Goal: Information Seeking & Learning: Find specific fact

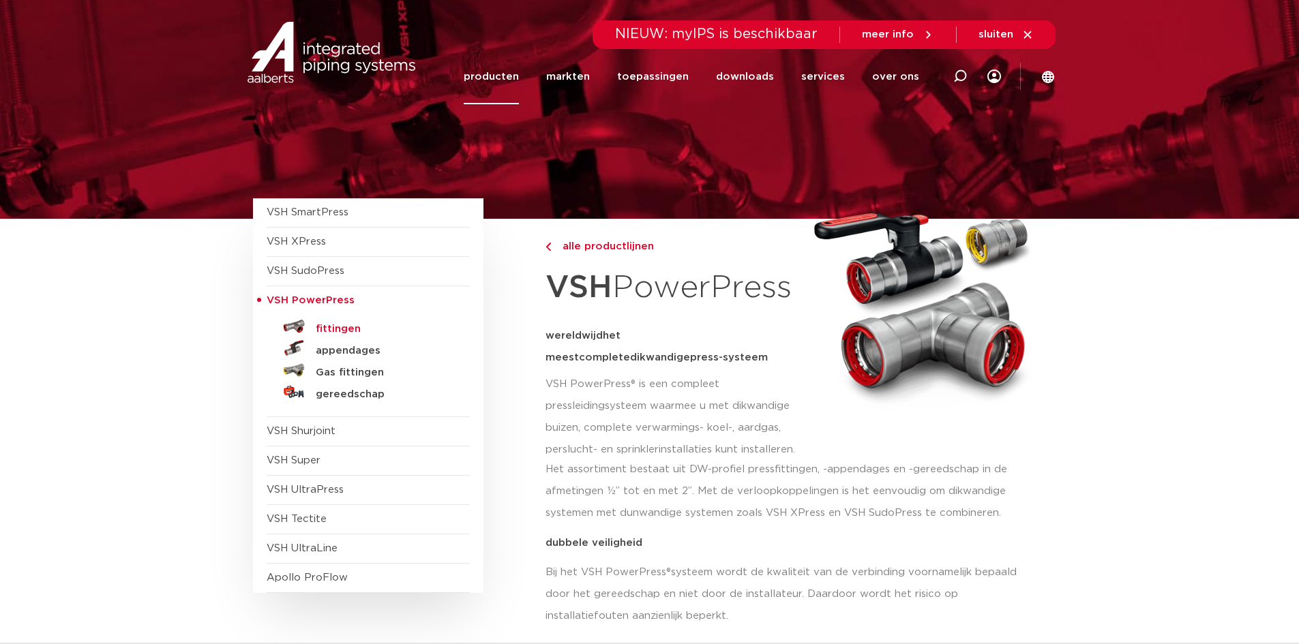
click at [318, 326] on h5 "fittingen" at bounding box center [383, 329] width 135 height 12
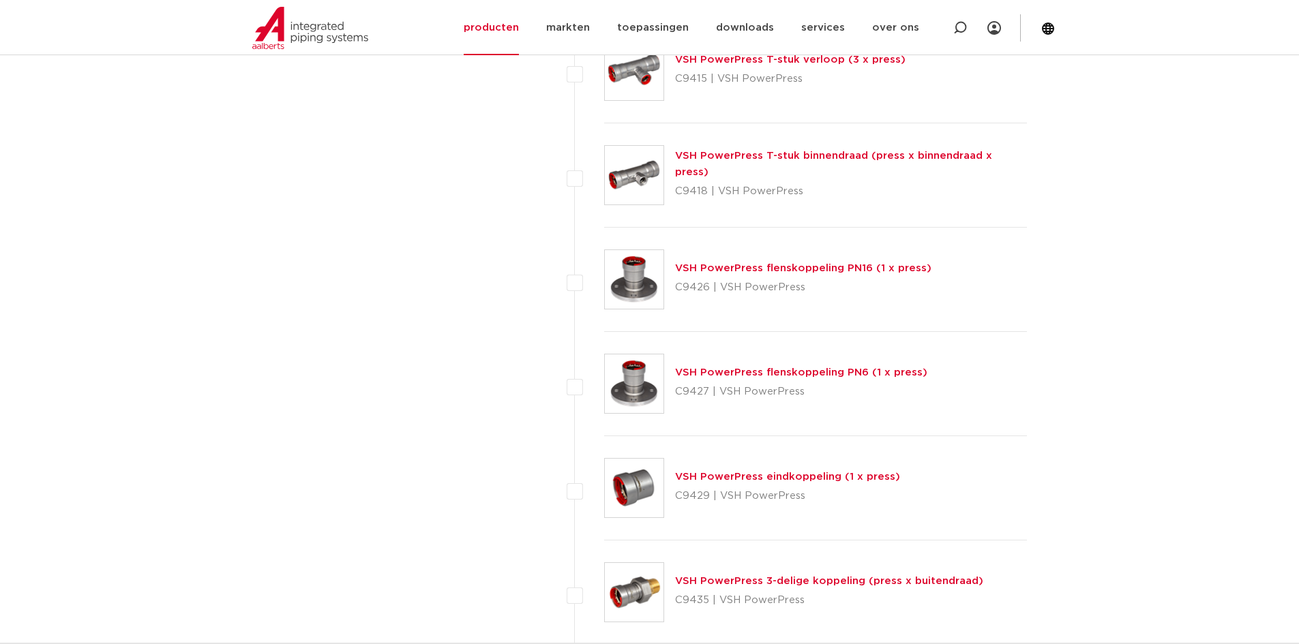
scroll to position [1342, 0]
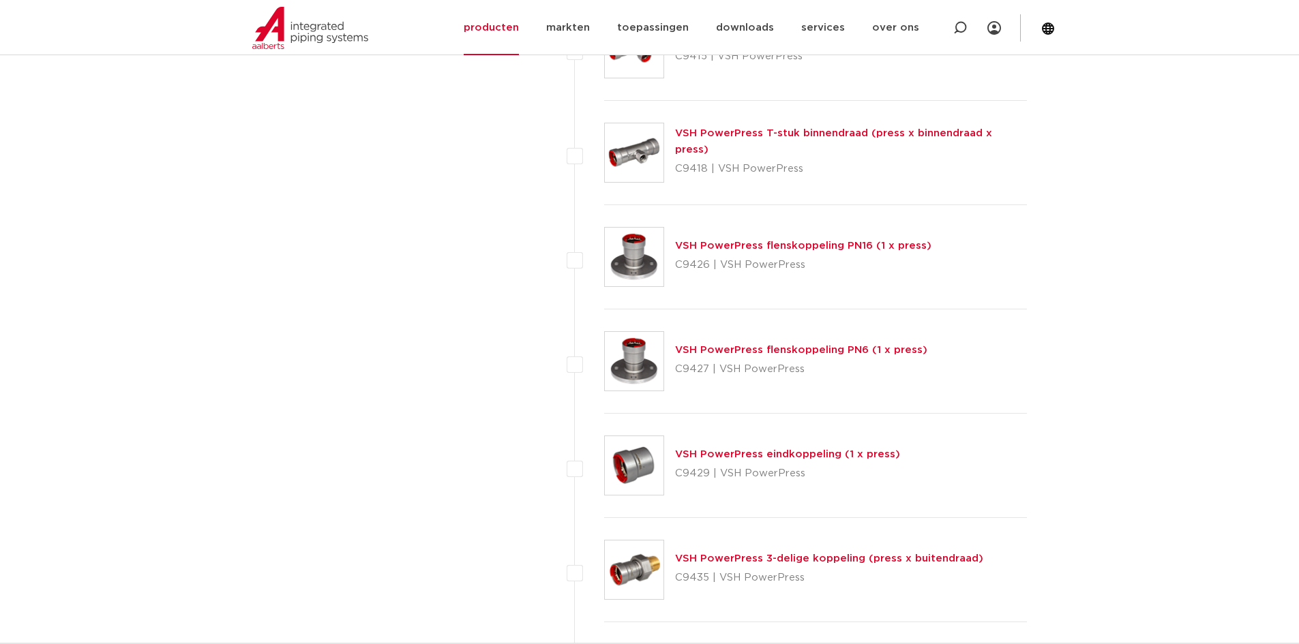
click at [627, 484] on img at bounding box center [634, 465] width 59 height 59
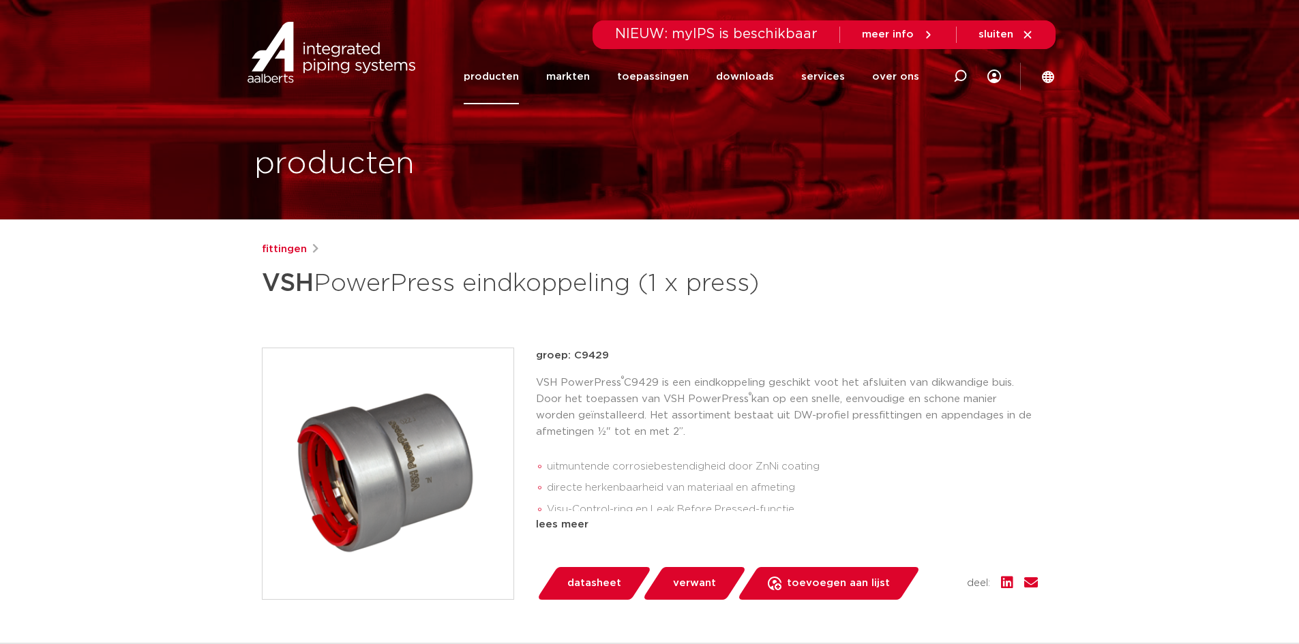
drag, startPoint x: 567, startPoint y: 429, endPoint x: 445, endPoint y: 391, distance: 127.9
click at [445, 391] on img at bounding box center [387, 473] width 251 height 251
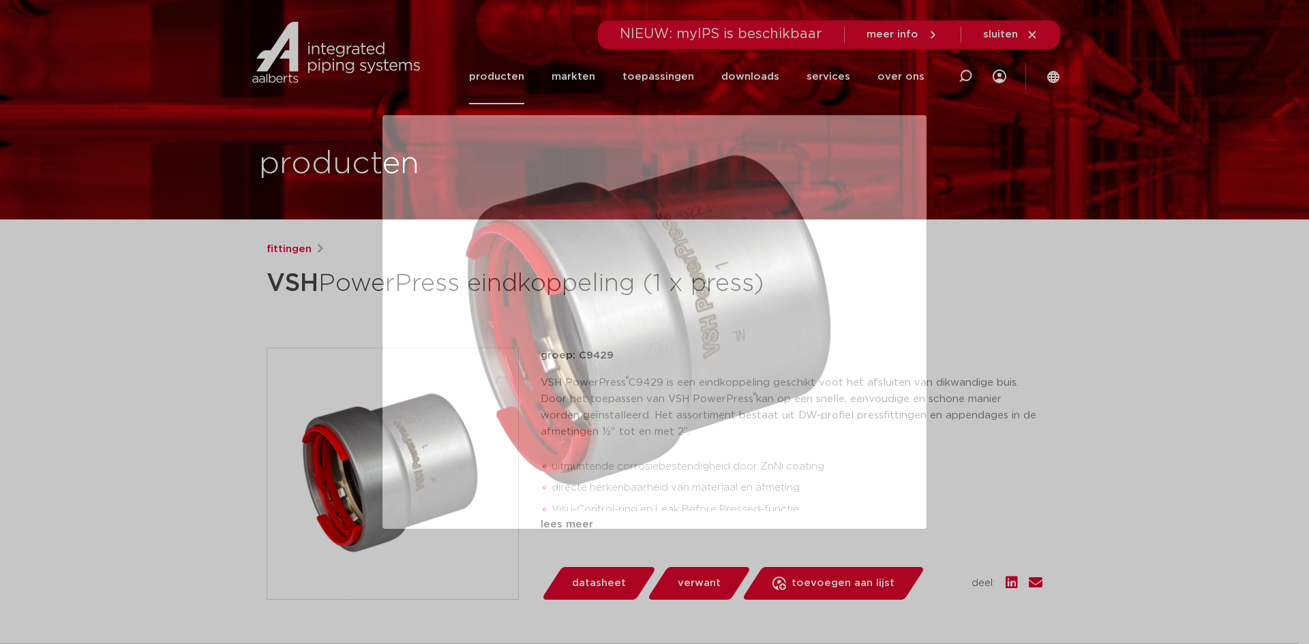
click at [370, 373] on div at bounding box center [654, 322] width 1309 height 644
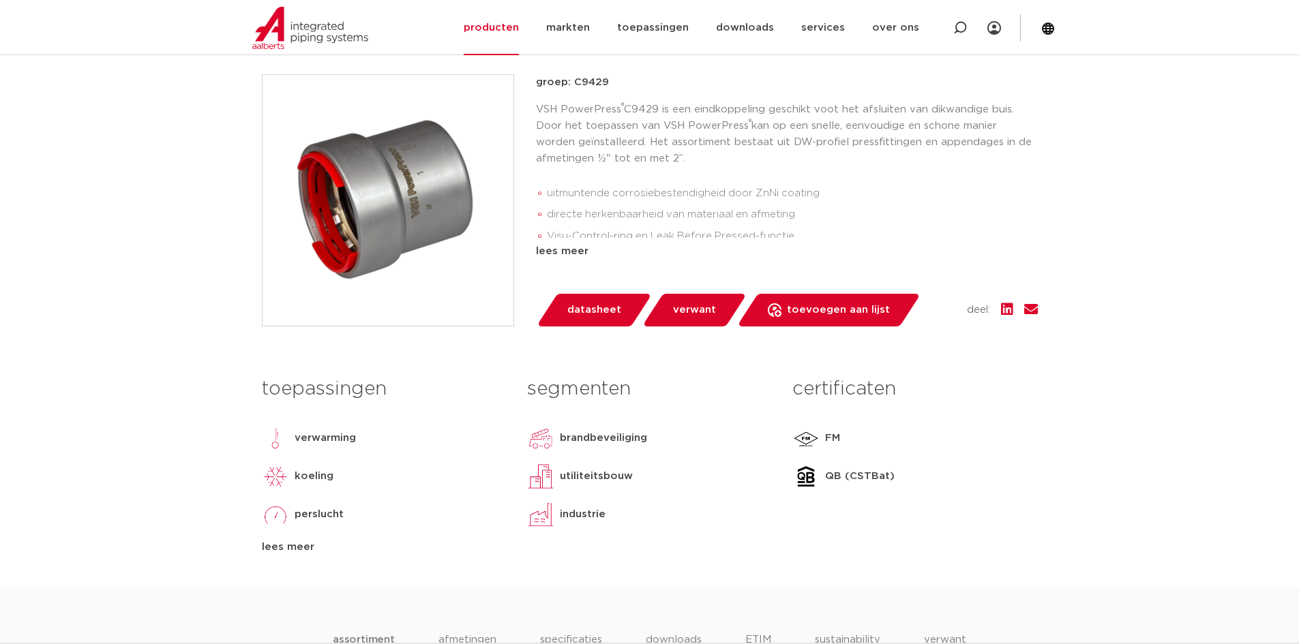
scroll to position [273, 0]
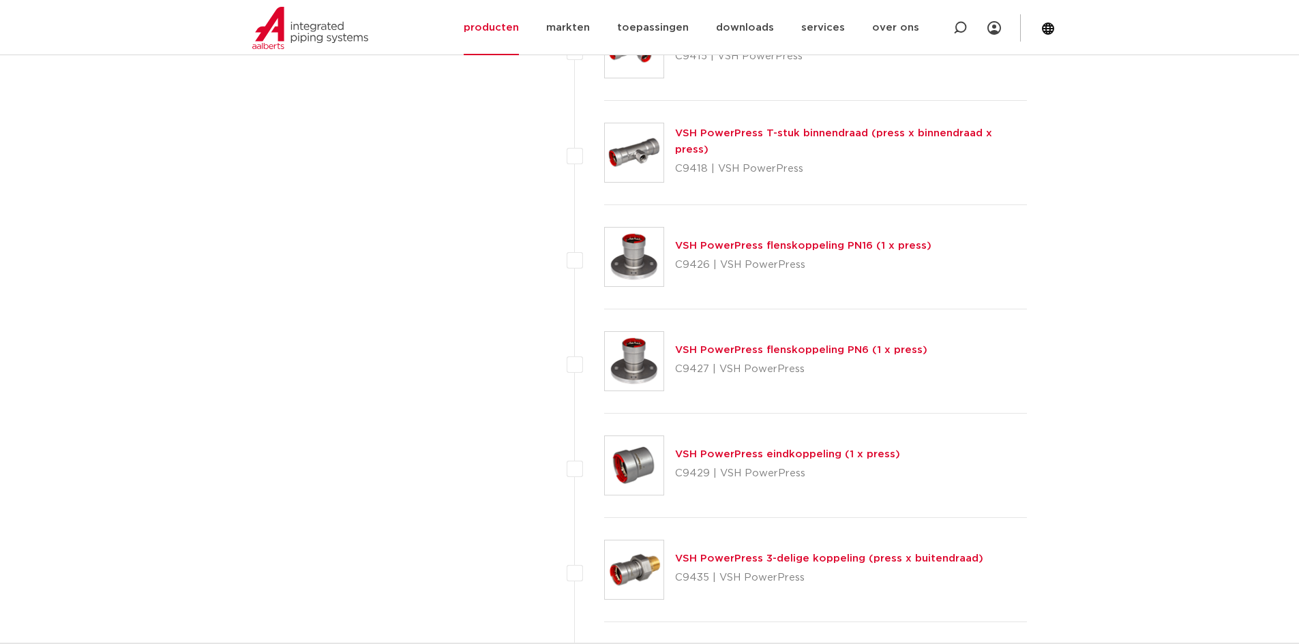
scroll to position [1615, 0]
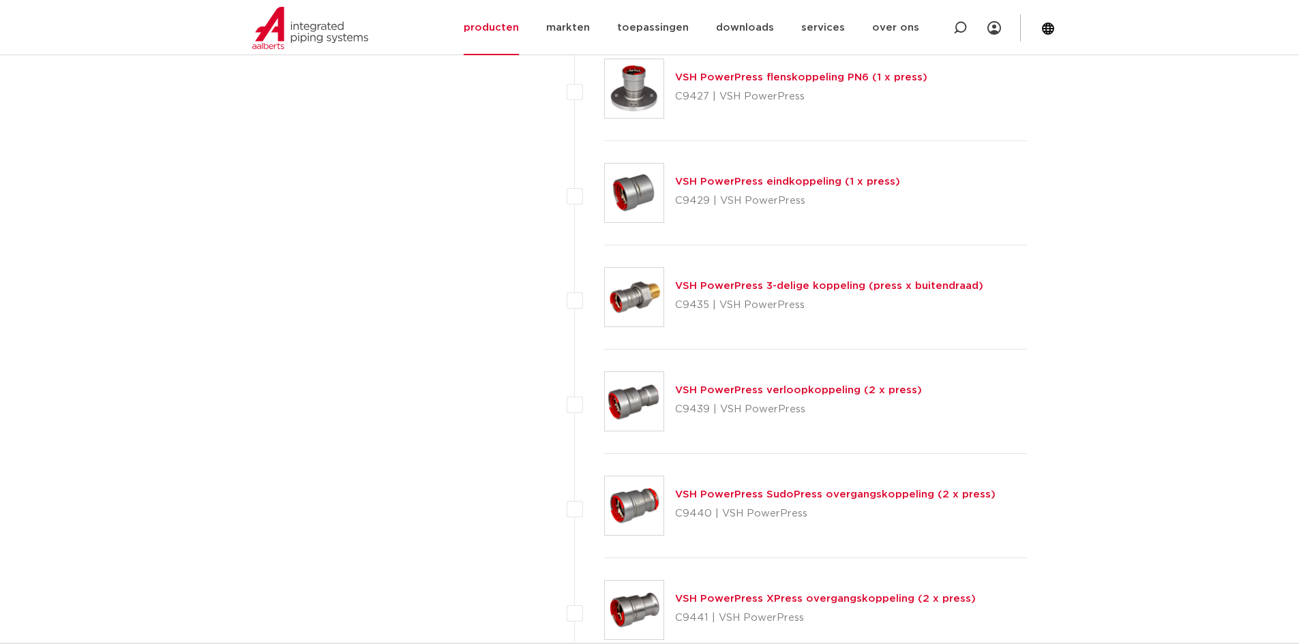
drag, startPoint x: 745, startPoint y: 455, endPoint x: 715, endPoint y: 446, distance: 31.9
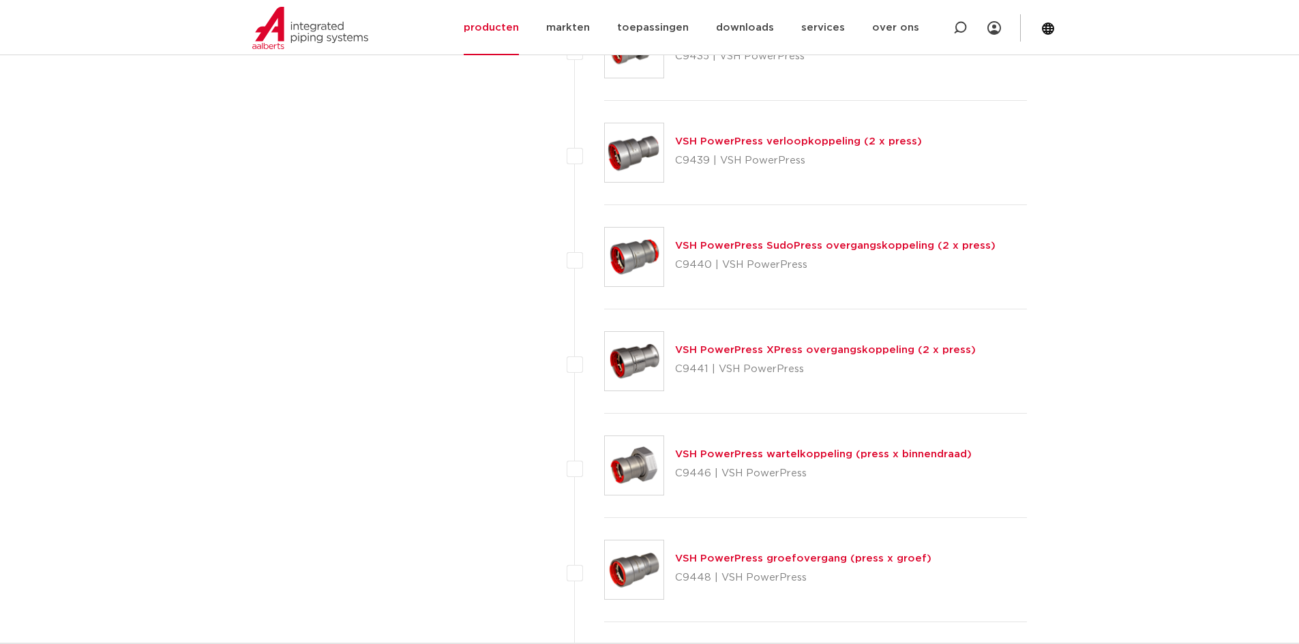
scroll to position [1887, 0]
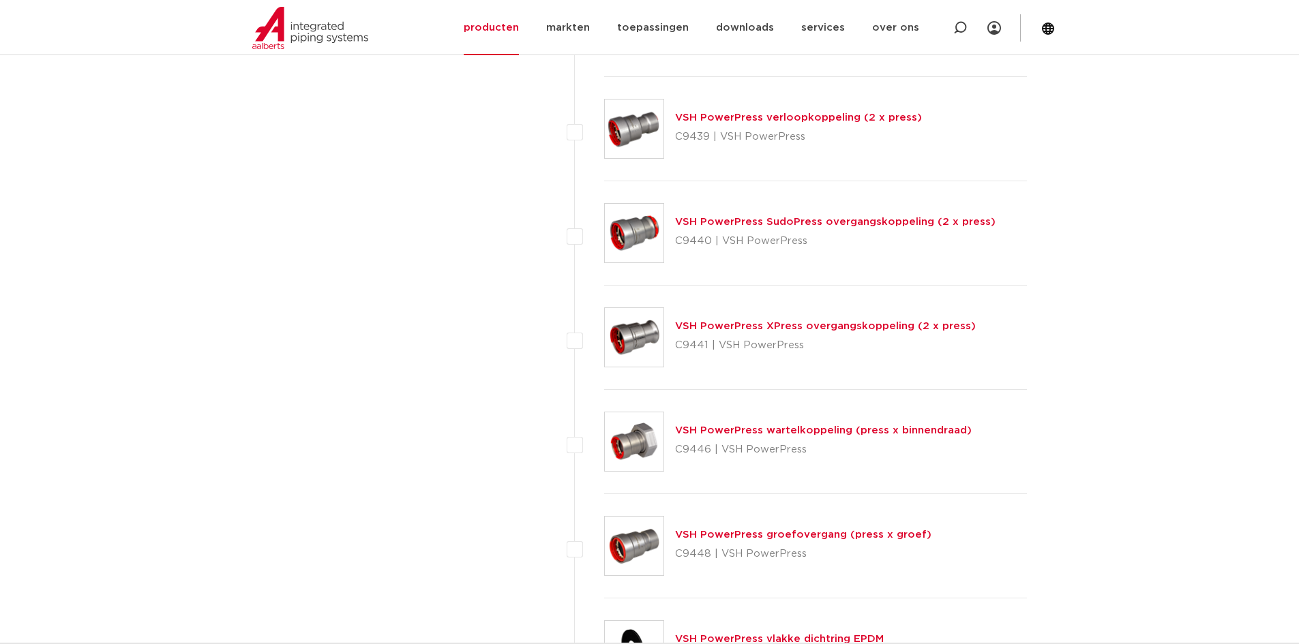
click at [779, 112] on link "VSH PowerPress verloopkoppeling (2 x press)" at bounding box center [798, 117] width 247 height 10
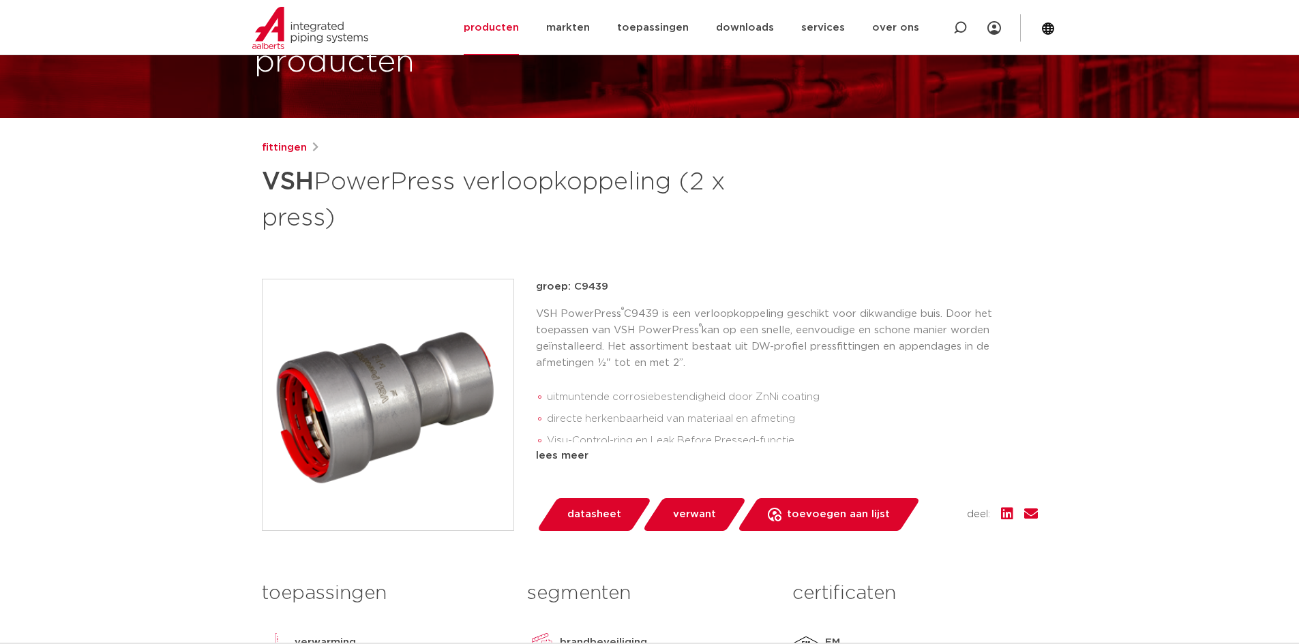
scroll to position [205, 0]
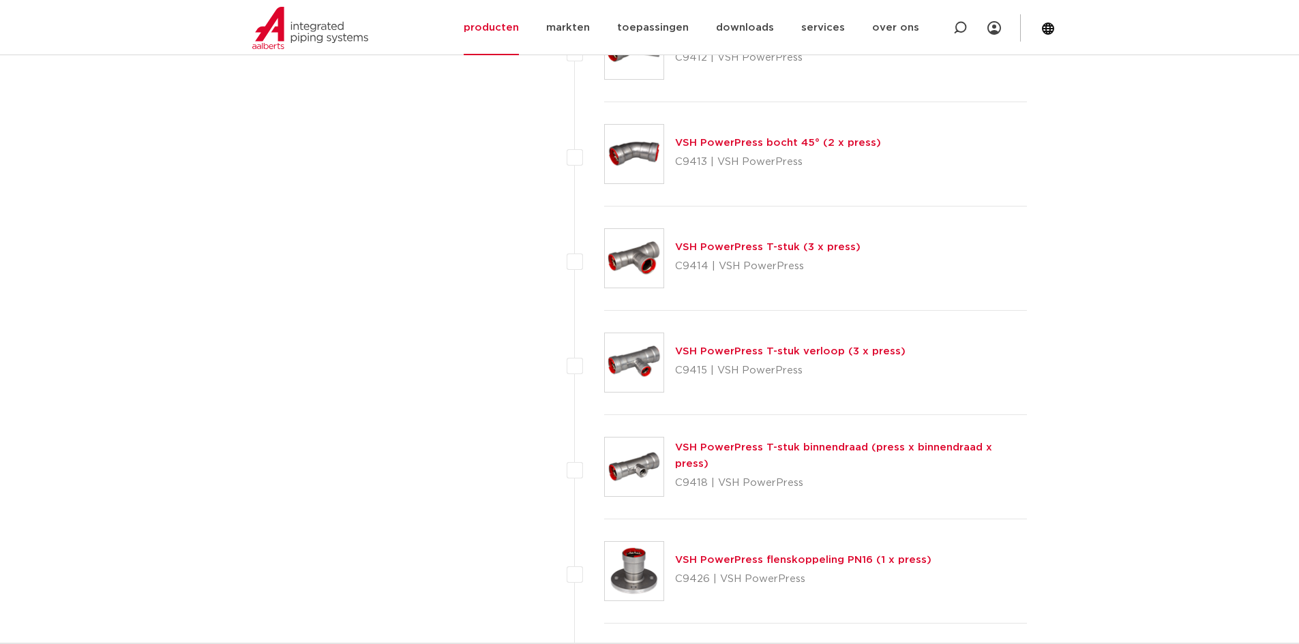
scroll to position [1001, 0]
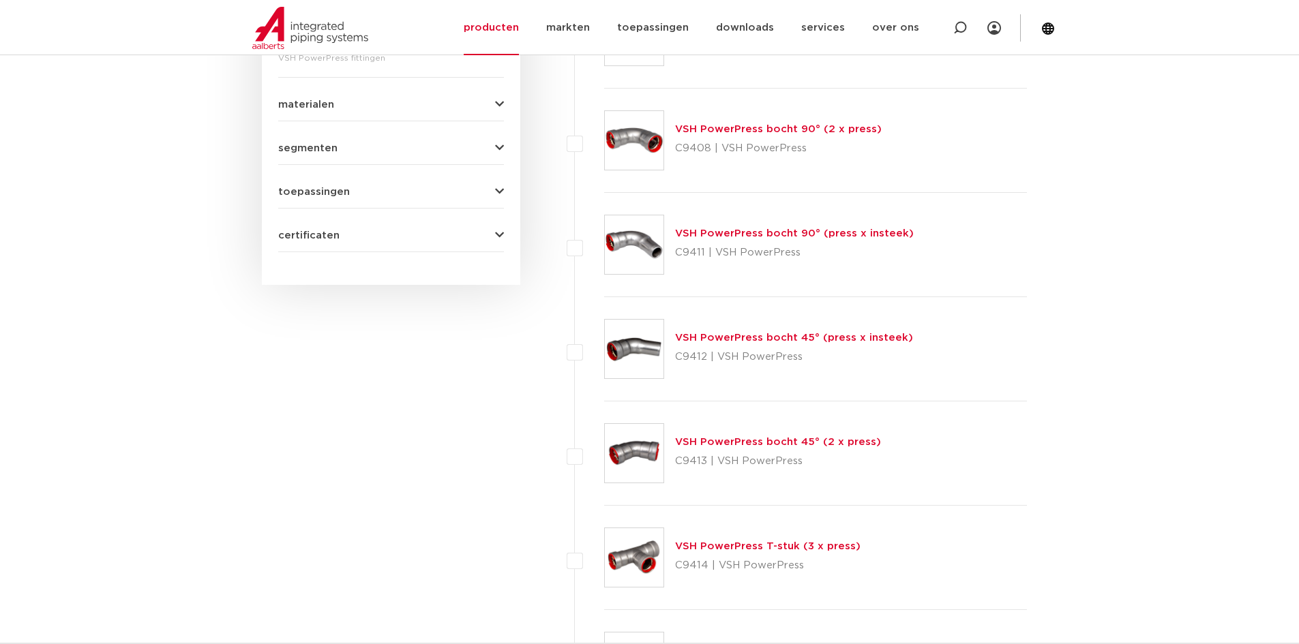
drag, startPoint x: 740, startPoint y: 425, endPoint x: 616, endPoint y: 327, distance: 158.7
click at [616, 327] on img at bounding box center [634, 349] width 59 height 59
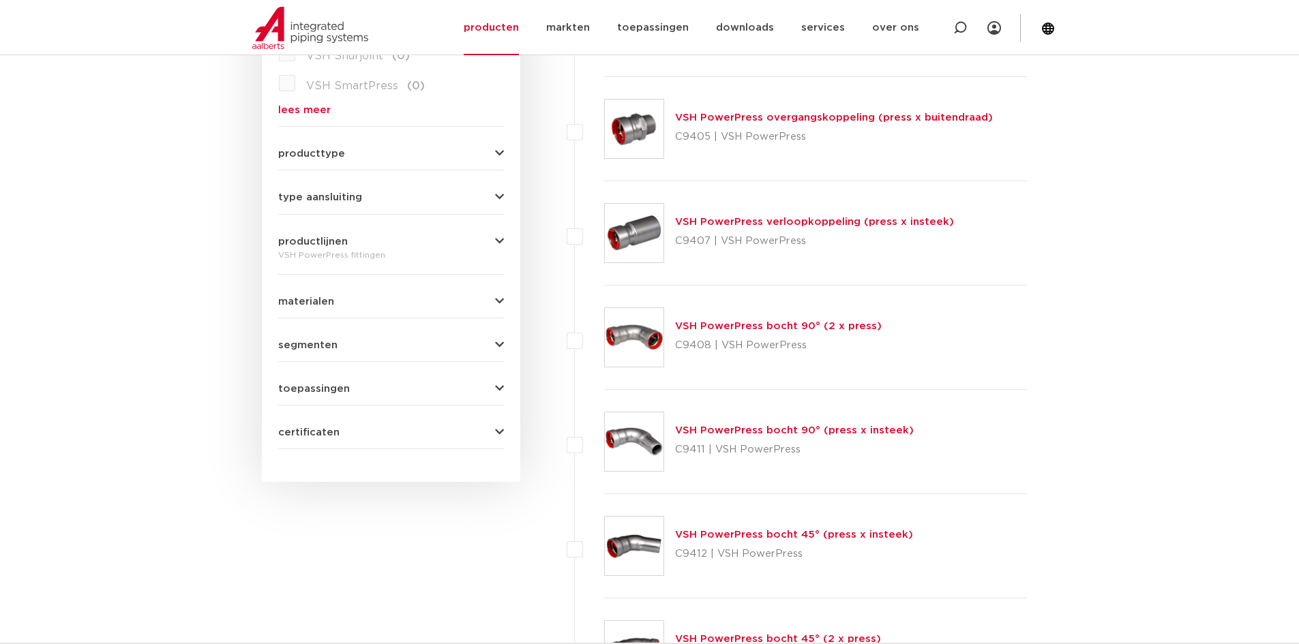
scroll to position [524, 0]
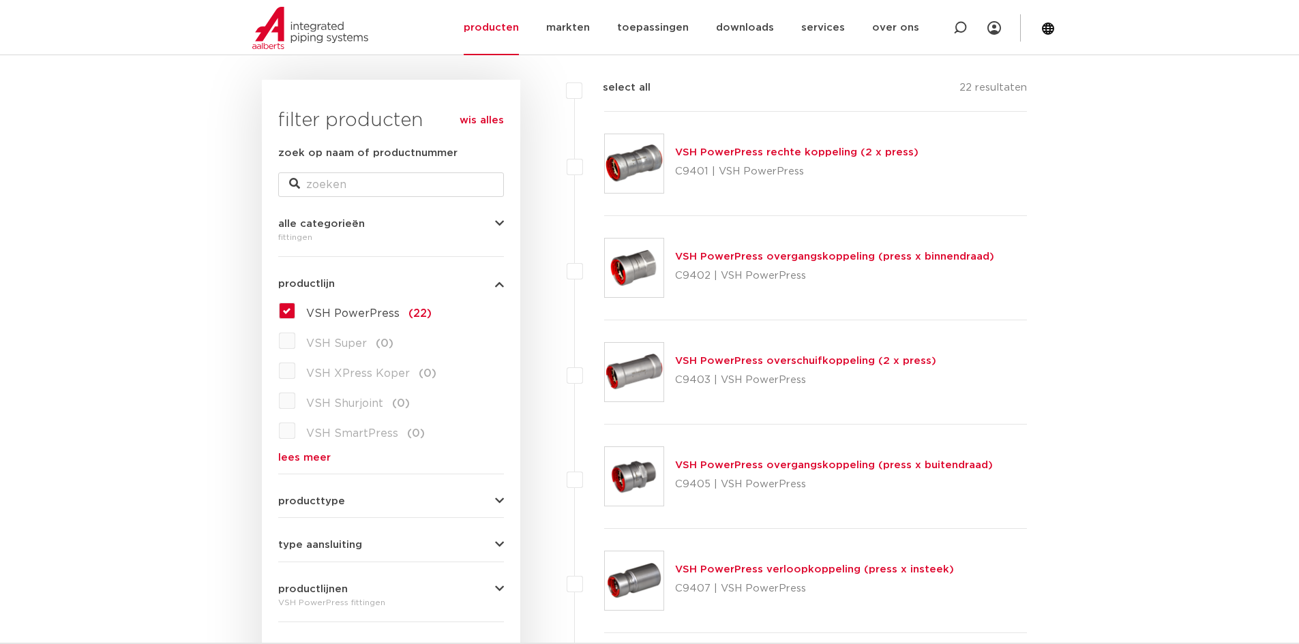
scroll to position [183, 0]
click at [765, 252] on link "VSH PowerPress overgangskoppeling (press x binnendraad)" at bounding box center [834, 257] width 319 height 10
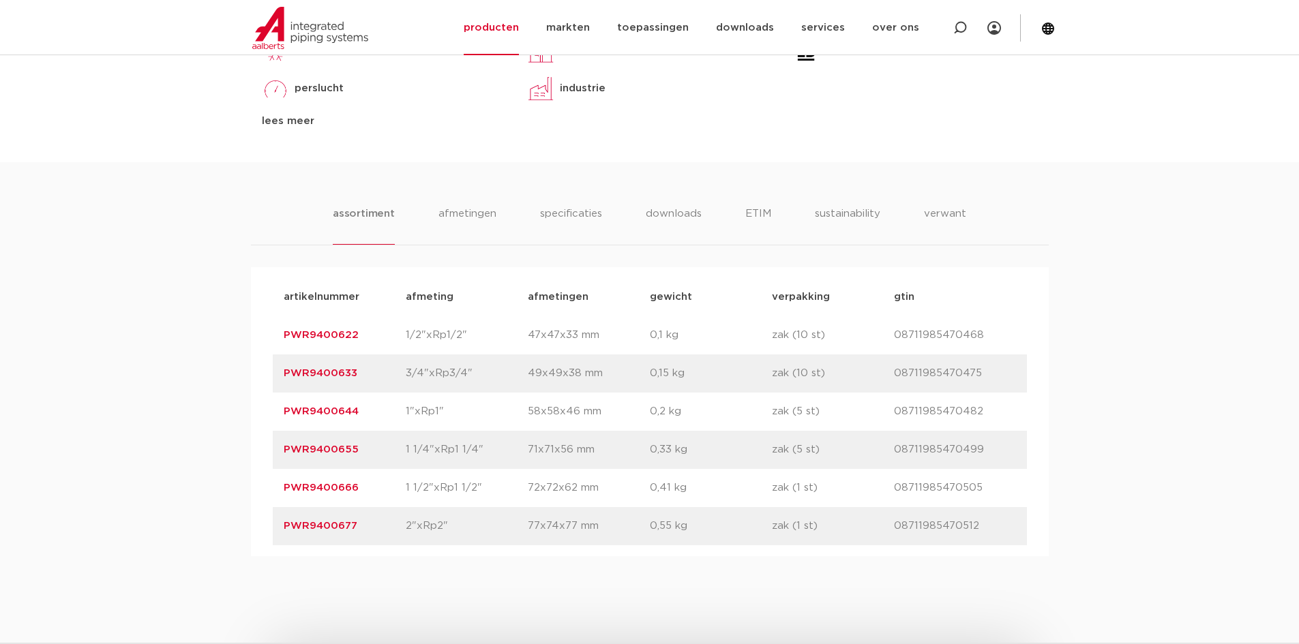
scroll to position [750, 0]
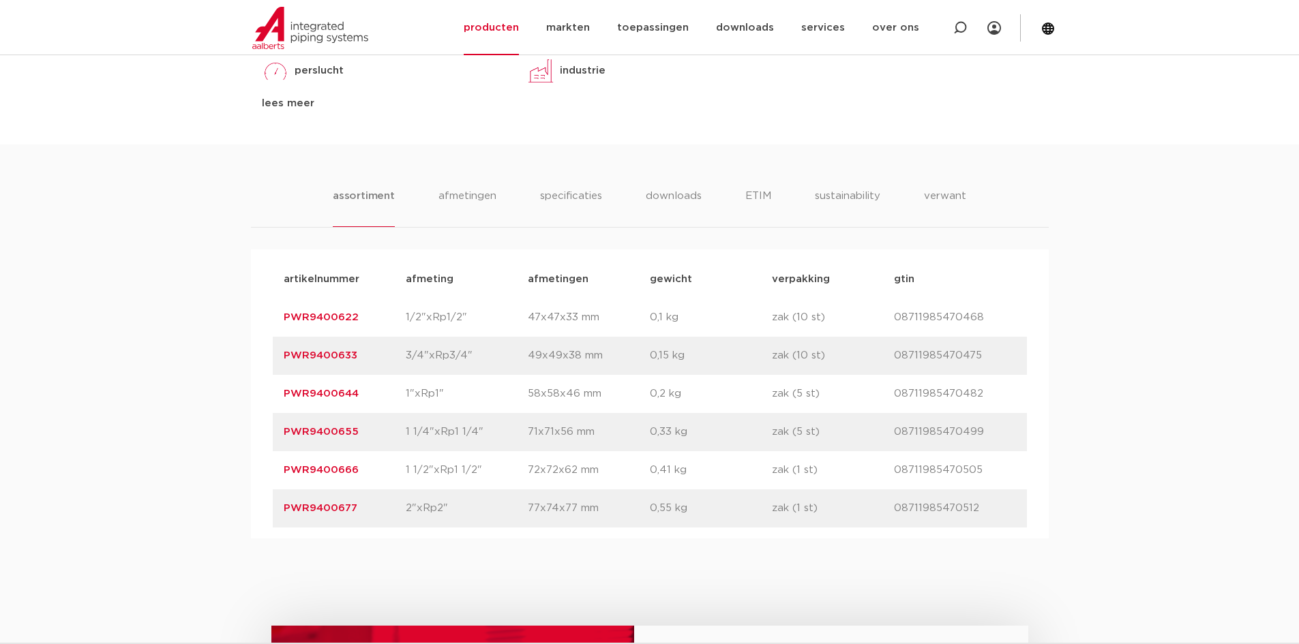
drag, startPoint x: 382, startPoint y: 470, endPoint x: 1049, endPoint y: 457, distance: 667.6
click at [1049, 457] on div "assortiment afmetingen specificaties downloads ETIM sustainability verwant asso…" at bounding box center [649, 342] width 1299 height 394
click at [1122, 393] on div "assortiment afmetingen specificaties downloads ETIM sustainability verwant asso…" at bounding box center [649, 342] width 1299 height 394
drag, startPoint x: 789, startPoint y: 399, endPoint x: 1122, endPoint y: 626, distance: 402.8
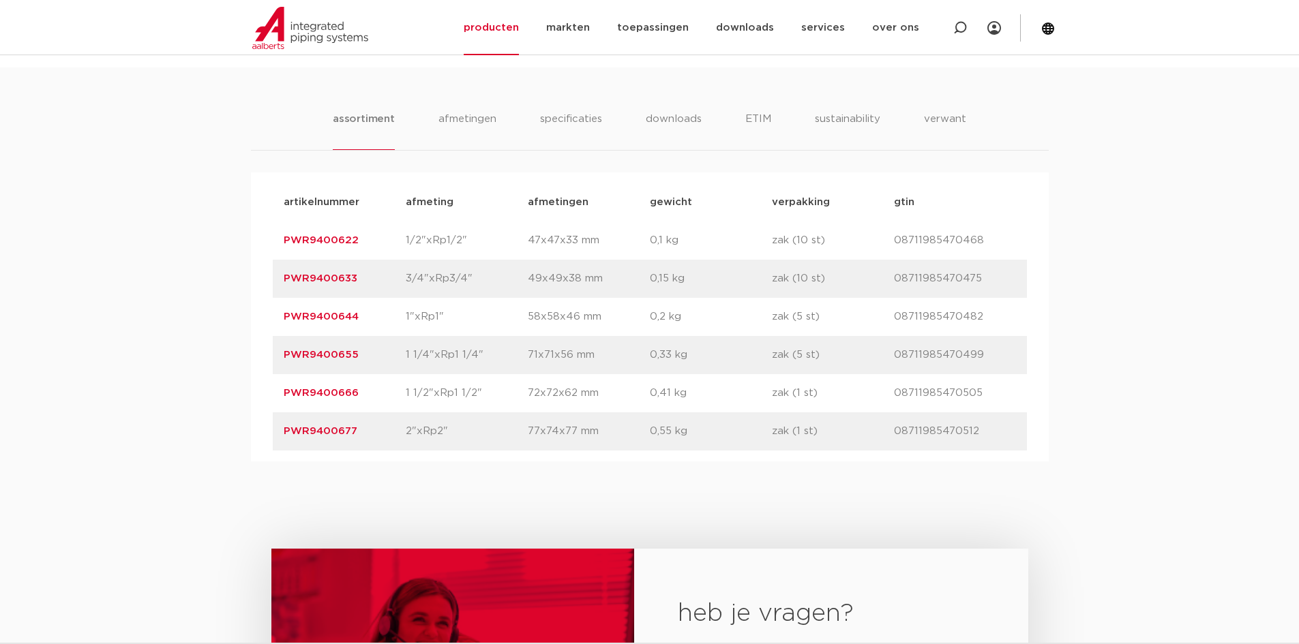
scroll to position [955, 0]
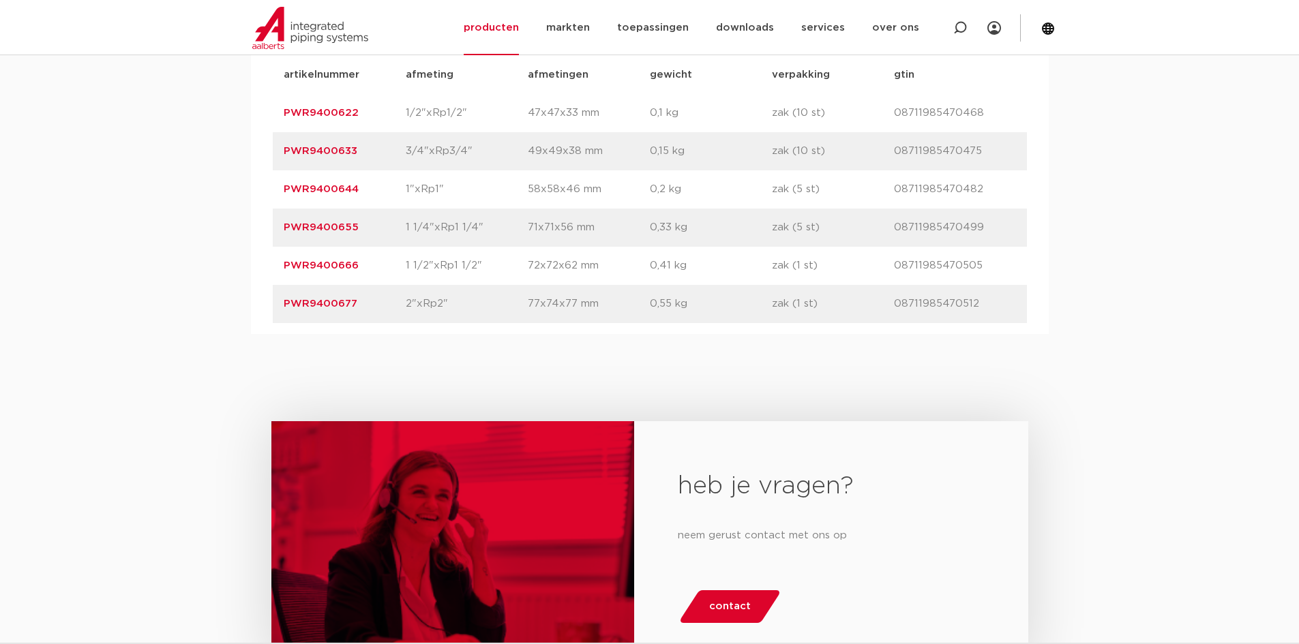
drag, startPoint x: 1004, startPoint y: 535, endPoint x: 889, endPoint y: 433, distance: 153.1
click at [889, 433] on div "heb je vragen? neem gerust contact met ons op contact" at bounding box center [830, 543] width 393 height 245
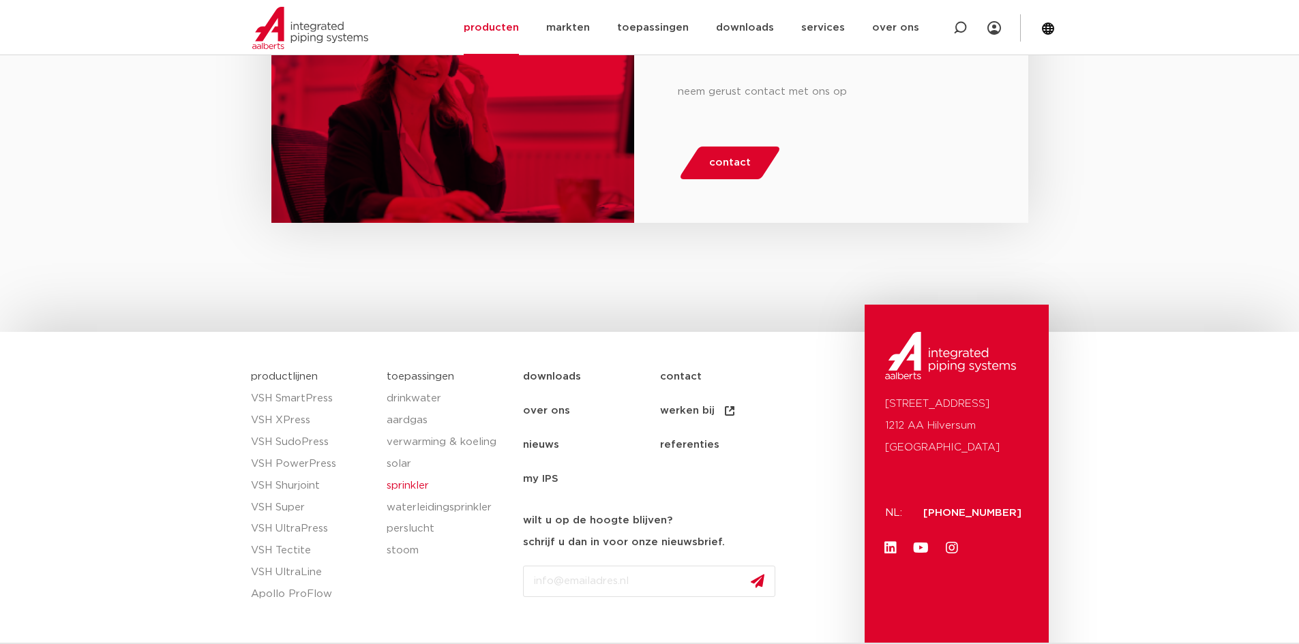
scroll to position [785, 0]
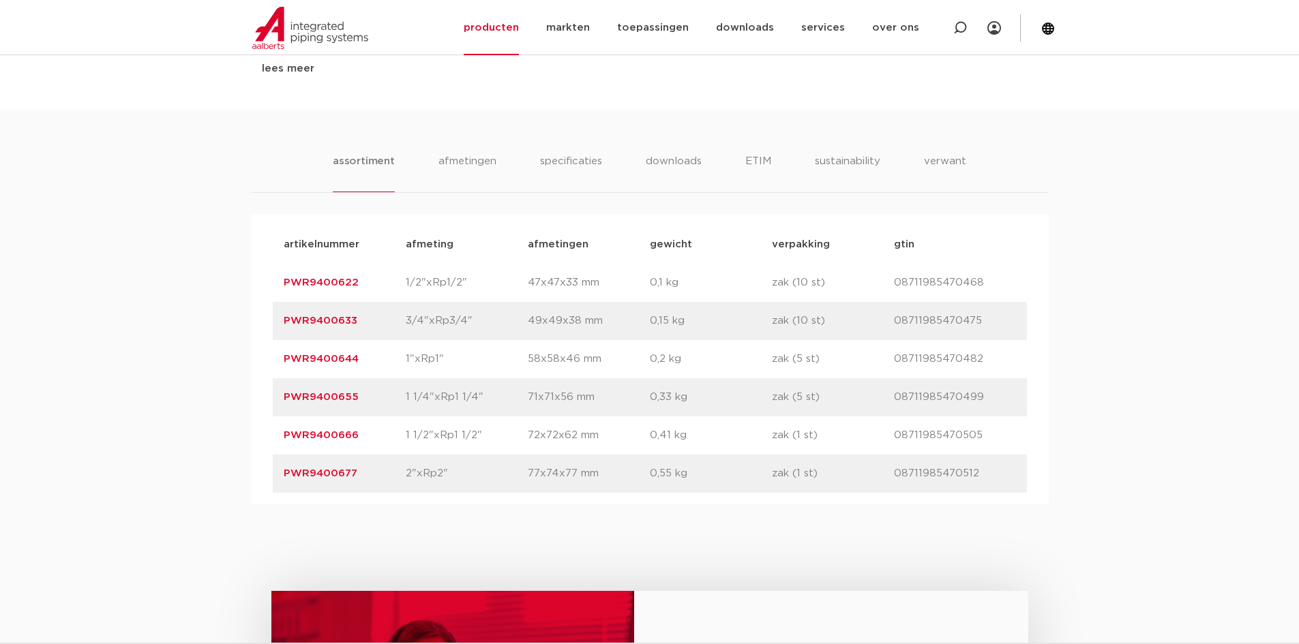
drag, startPoint x: 366, startPoint y: 391, endPoint x: 269, endPoint y: 394, distance: 96.9
click at [269, 394] on div "artikelnummer afmeting afmetingen gewicht verpakking gtin artikelnummer PWR9400…" at bounding box center [650, 359] width 798 height 289
copy link "PWR9400655"
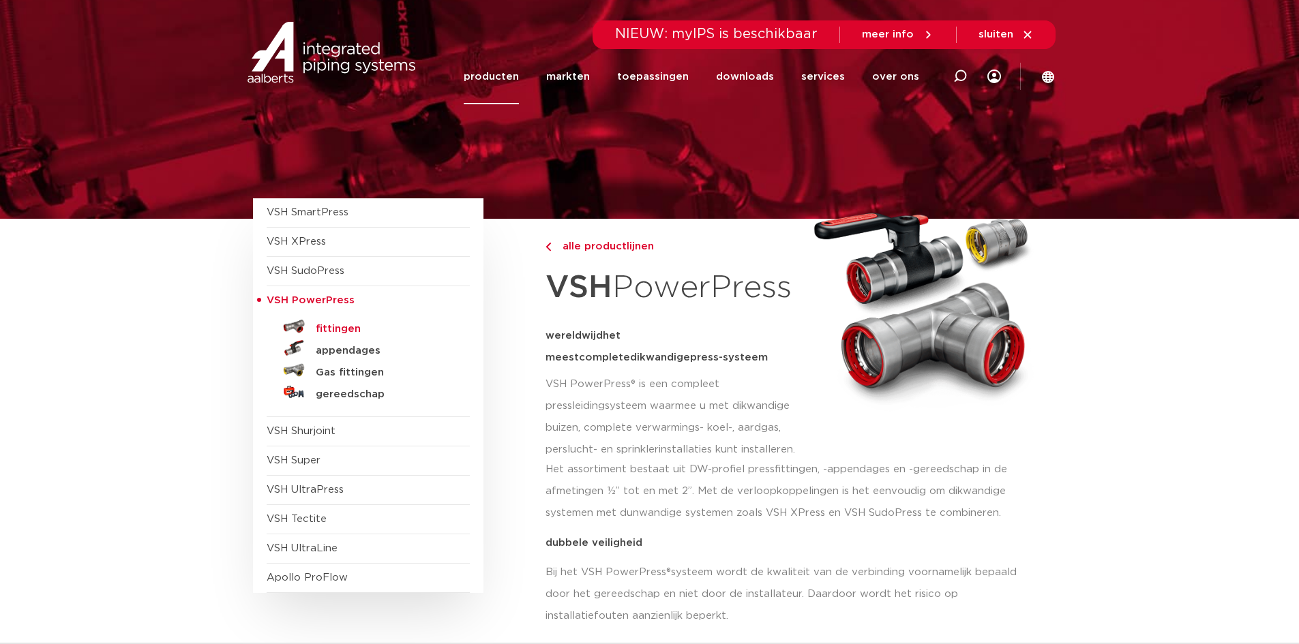
click at [340, 326] on h5 "fittingen" at bounding box center [383, 329] width 135 height 12
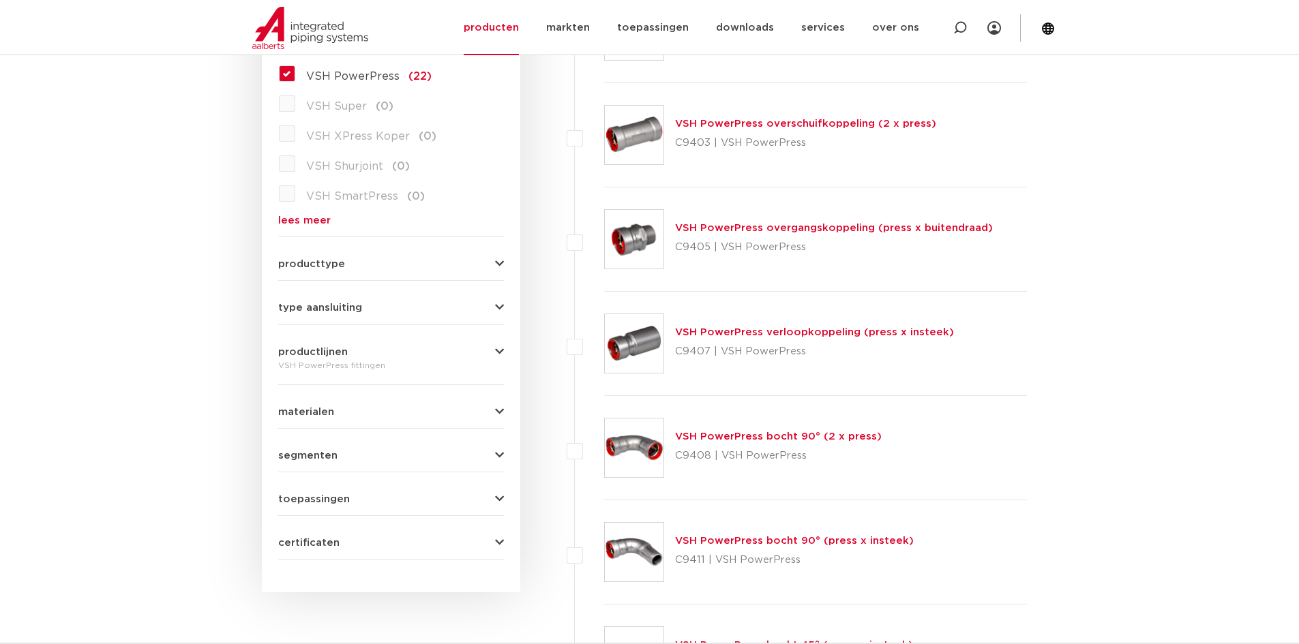
scroll to position [183, 0]
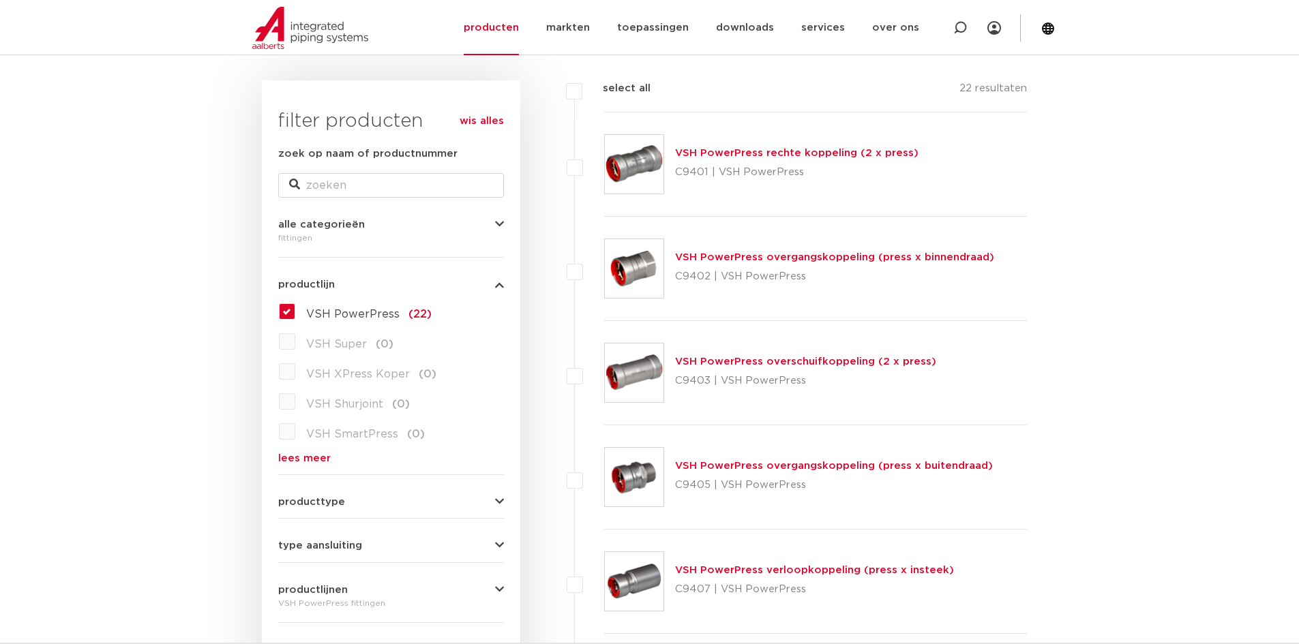
click at [798, 258] on link "VSH PowerPress overgangskoppeling (press x binnendraad)" at bounding box center [834, 257] width 319 height 10
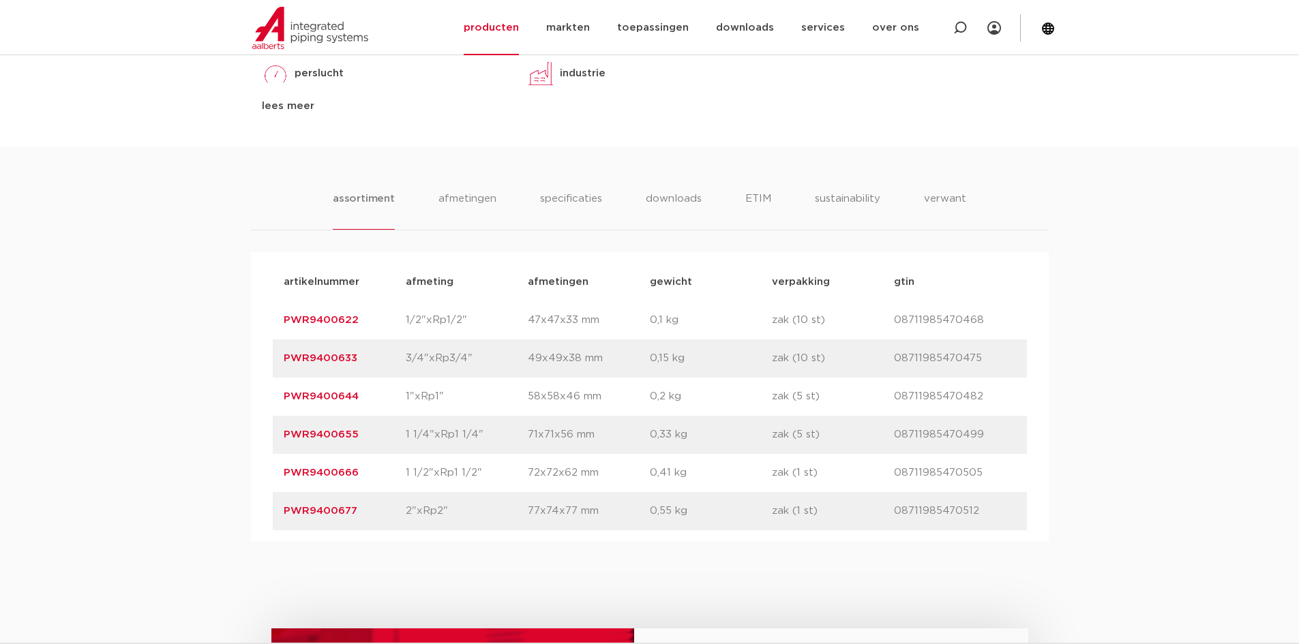
scroll to position [750, 0]
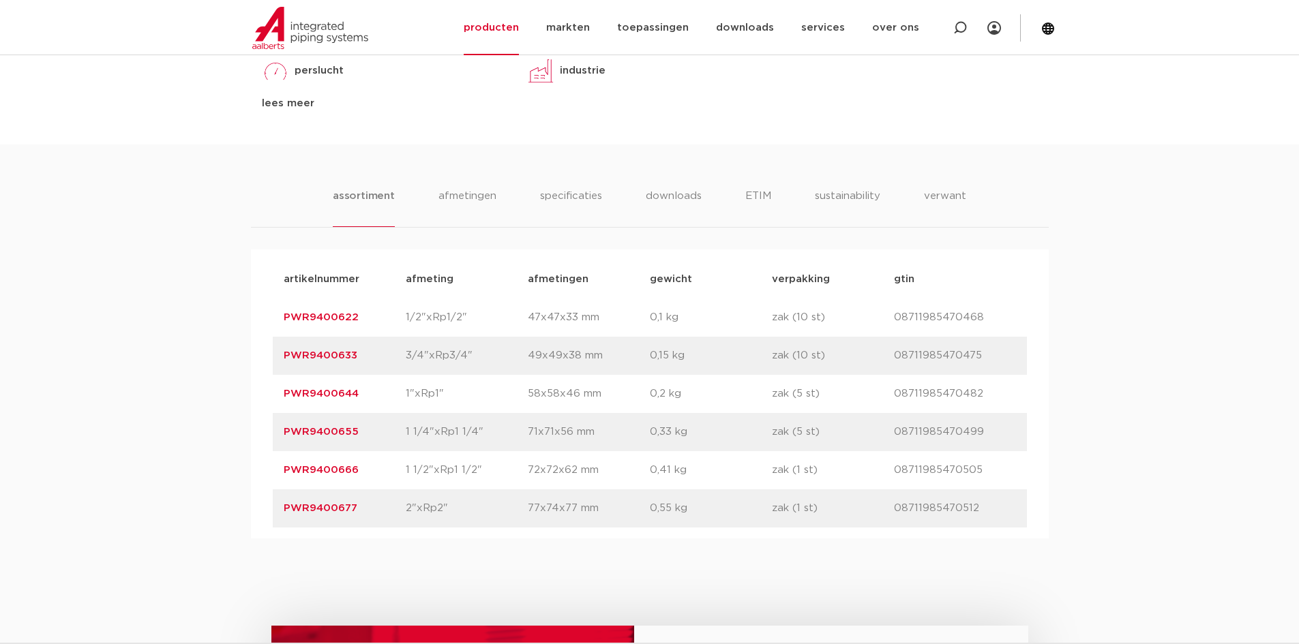
drag, startPoint x: 373, startPoint y: 468, endPoint x: 280, endPoint y: 471, distance: 93.5
click at [280, 471] on div "artikelnummer PWR9400666 afmeting 1 1/2"xRp1 1/2" afmetingen 72x72x62 mm gewich…" at bounding box center [650, 470] width 754 height 38
drag, startPoint x: 299, startPoint y: 469, endPoint x: 669, endPoint y: 464, distance: 369.6
click at [663, 462] on div "artikelnummer PWR9400666 afmeting 1 1/2"xRp1 1/2" afmetingen 72x72x62 mm gewich…" at bounding box center [650, 470] width 754 height 38
click at [360, 480] on div "artikelnummer PWR9400666 afmeting 1 1/2"xRp1 1/2" afmetingen 72x72x62 mm gewich…" at bounding box center [650, 470] width 754 height 38
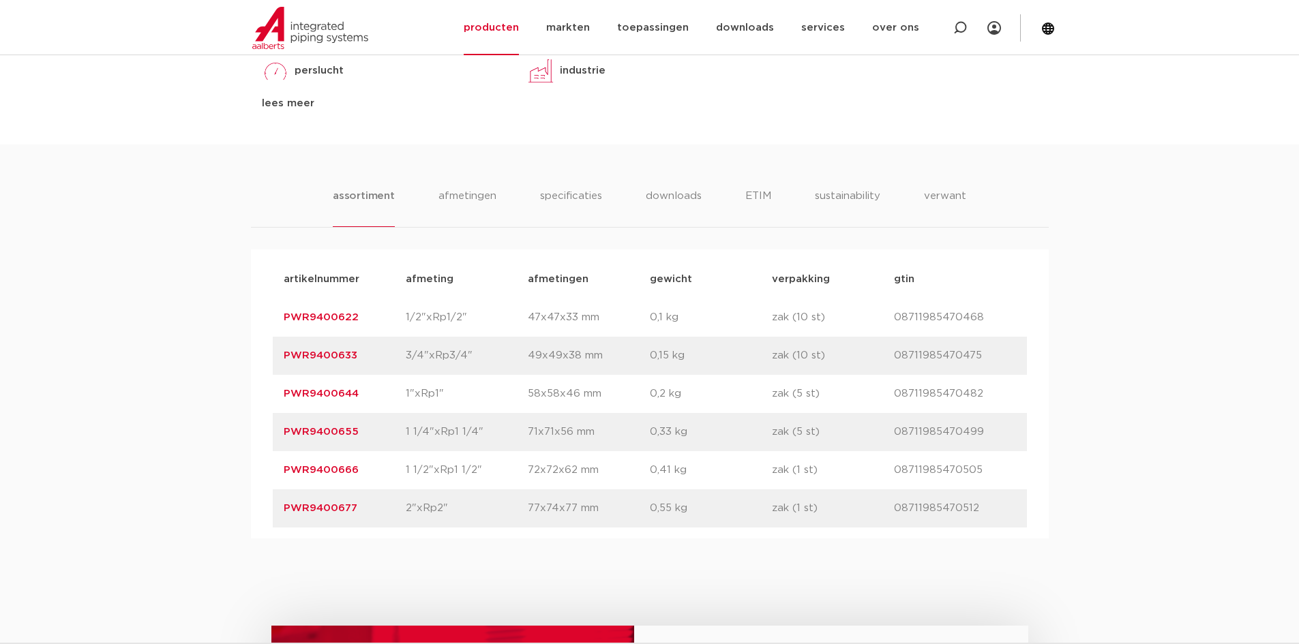
drag, startPoint x: 372, startPoint y: 468, endPoint x: 258, endPoint y: 468, distance: 113.9
click at [258, 468] on div "artikelnummer afmeting afmetingen gewicht verpakking gtin artikelnummer PWR9400…" at bounding box center [650, 394] width 798 height 289
copy link "PWR9400666"
